Goal: Use online tool/utility

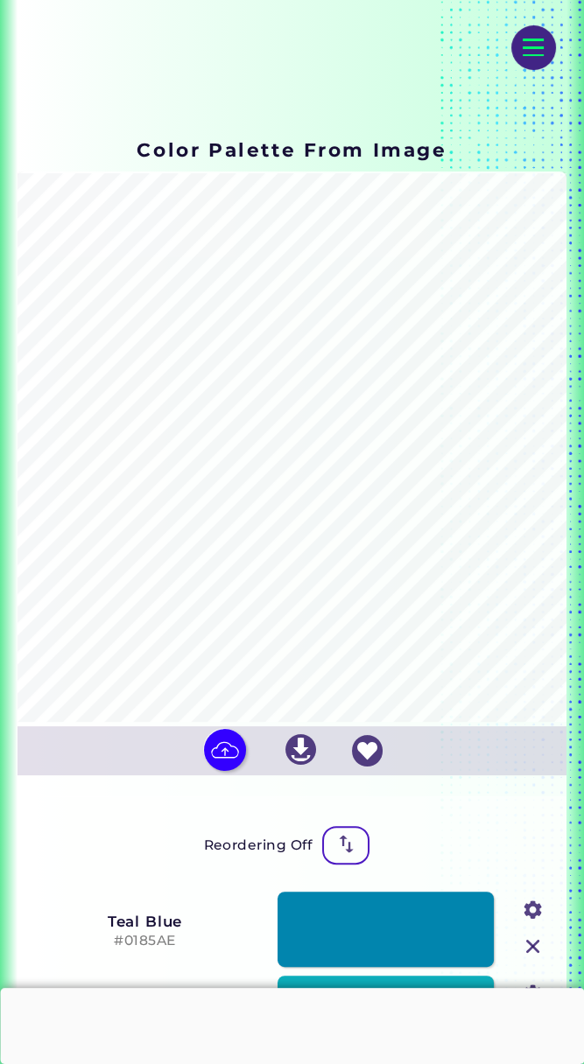
scroll to position [184, 0]
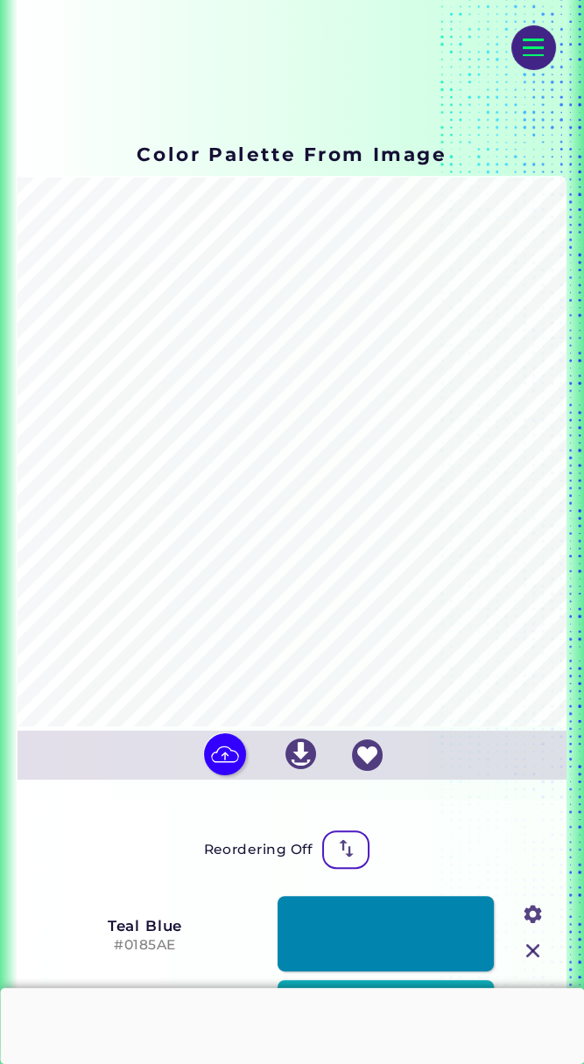
click at [0, 0] on input "file" at bounding box center [0, 0] width 0 height 0
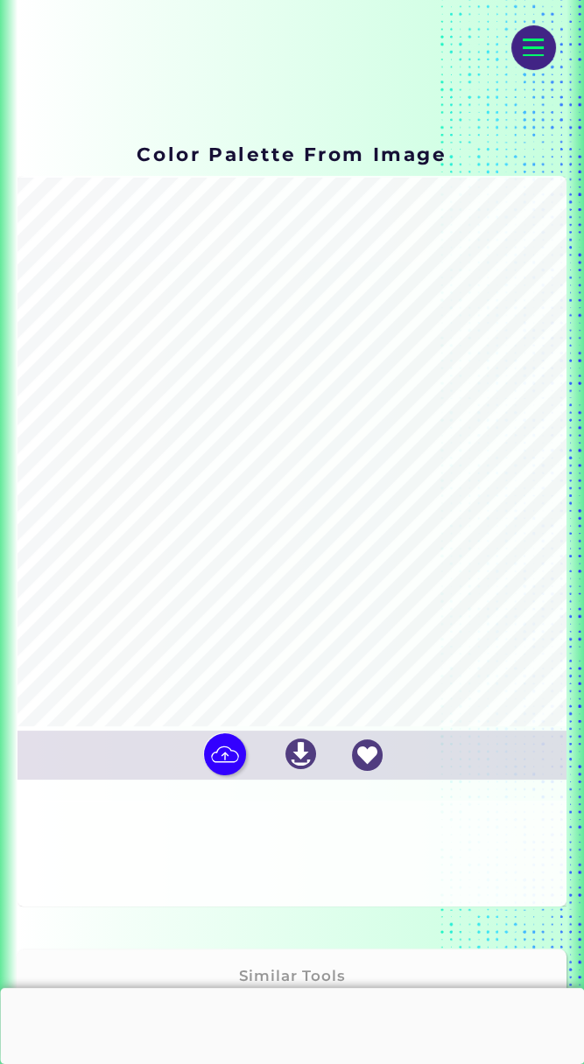
type input "#262016"
type input "#f0edf3"
type input "#766665"
type input "#faf8fd"
type input "#9d9b87"
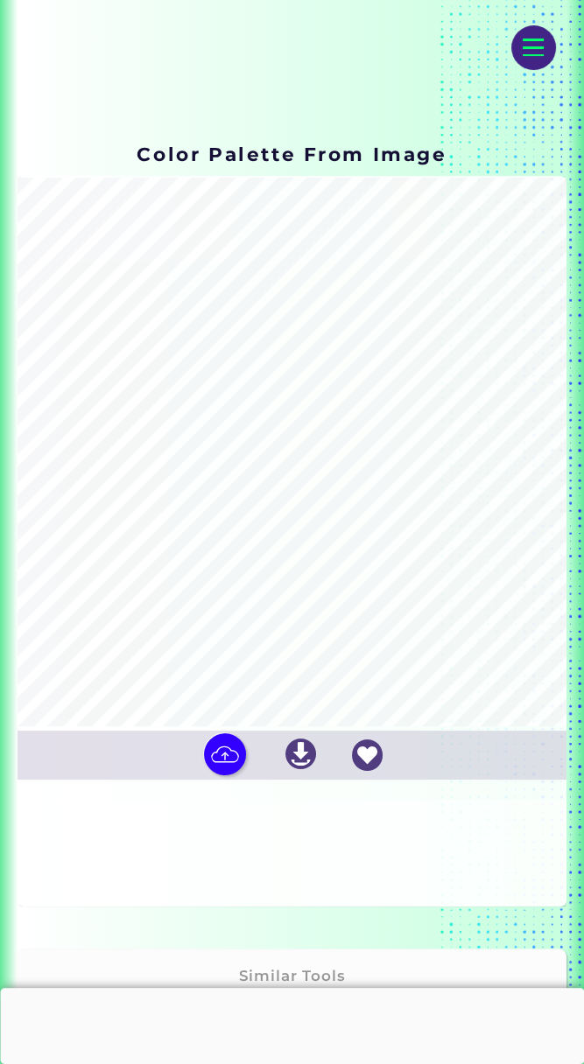
type input "#d7d4ce"
type input "#c1beb6"
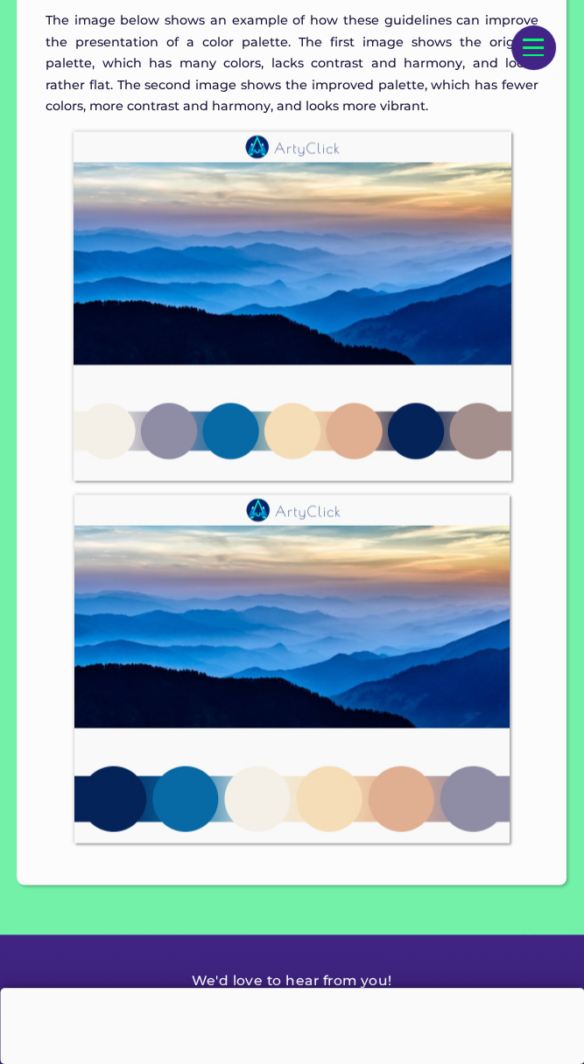
scroll to position [4356, 0]
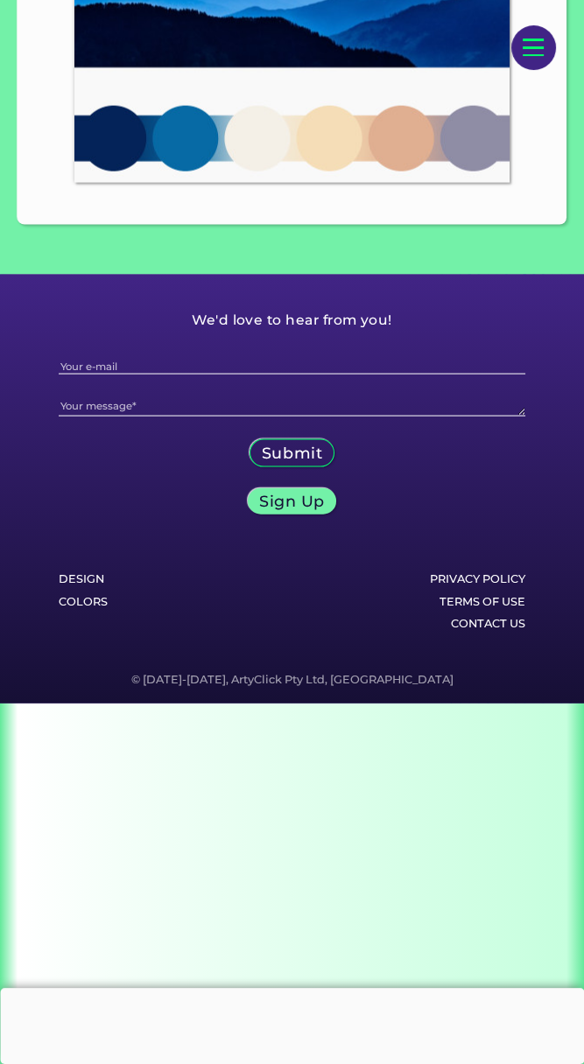
click at [81, 607] on h6 "Colors" at bounding box center [146, 602] width 175 height 23
